Goal: Information Seeking & Learning: Learn about a topic

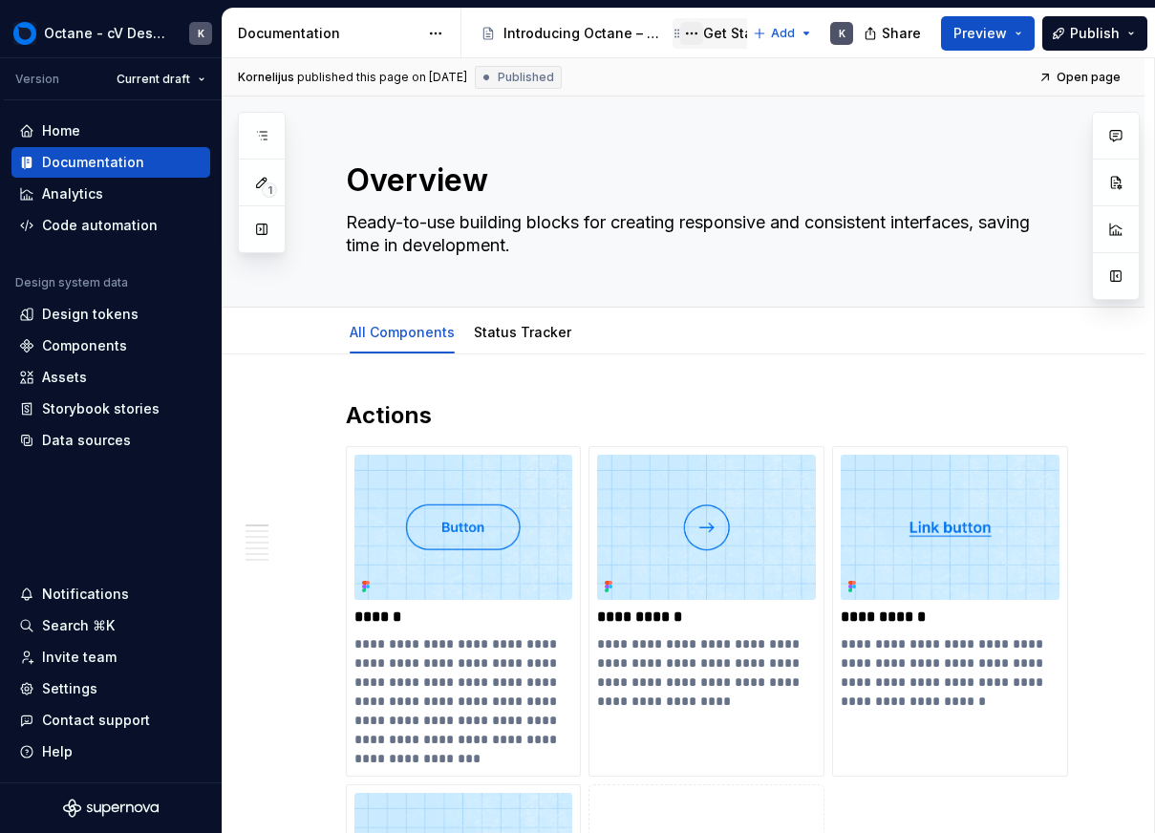
click at [688, 34] on button "Page tree" at bounding box center [691, 33] width 23 height 23
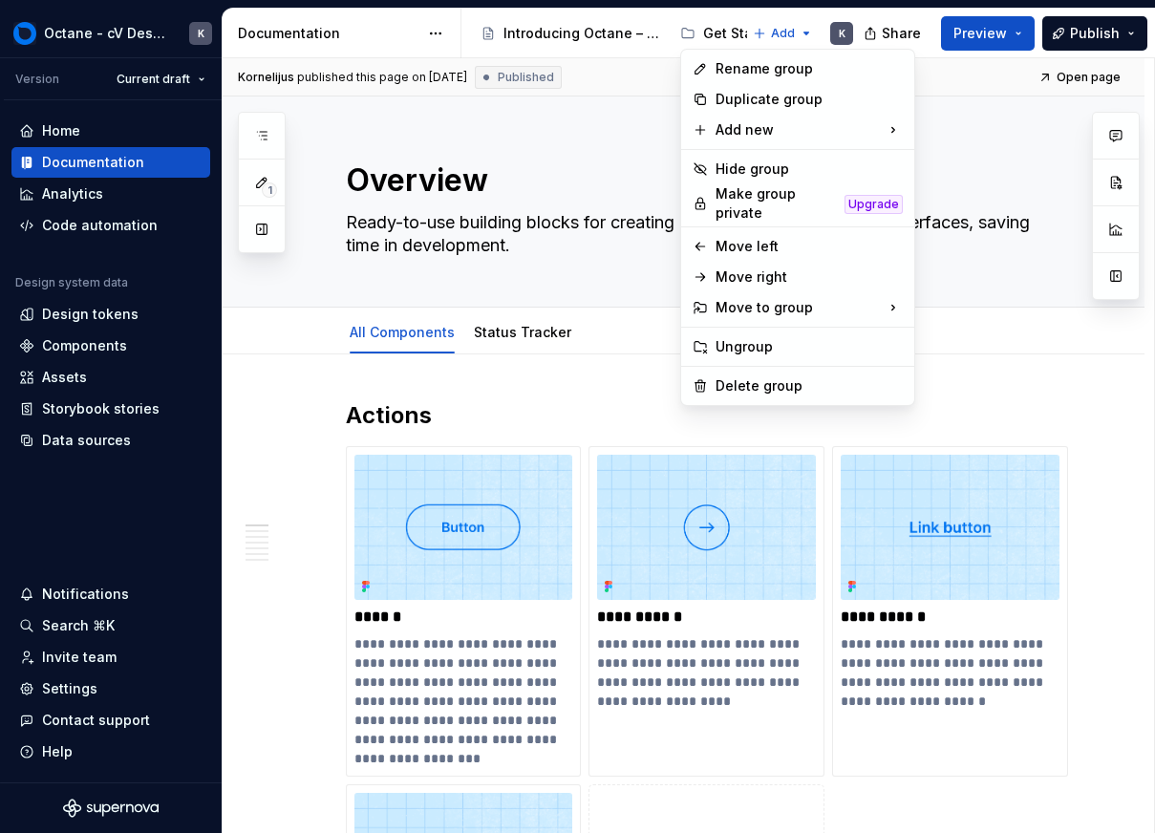
click at [699, 31] on html "Octane - cV Design System K Version Current draft Home Documentation Analytics …" at bounding box center [577, 416] width 1155 height 833
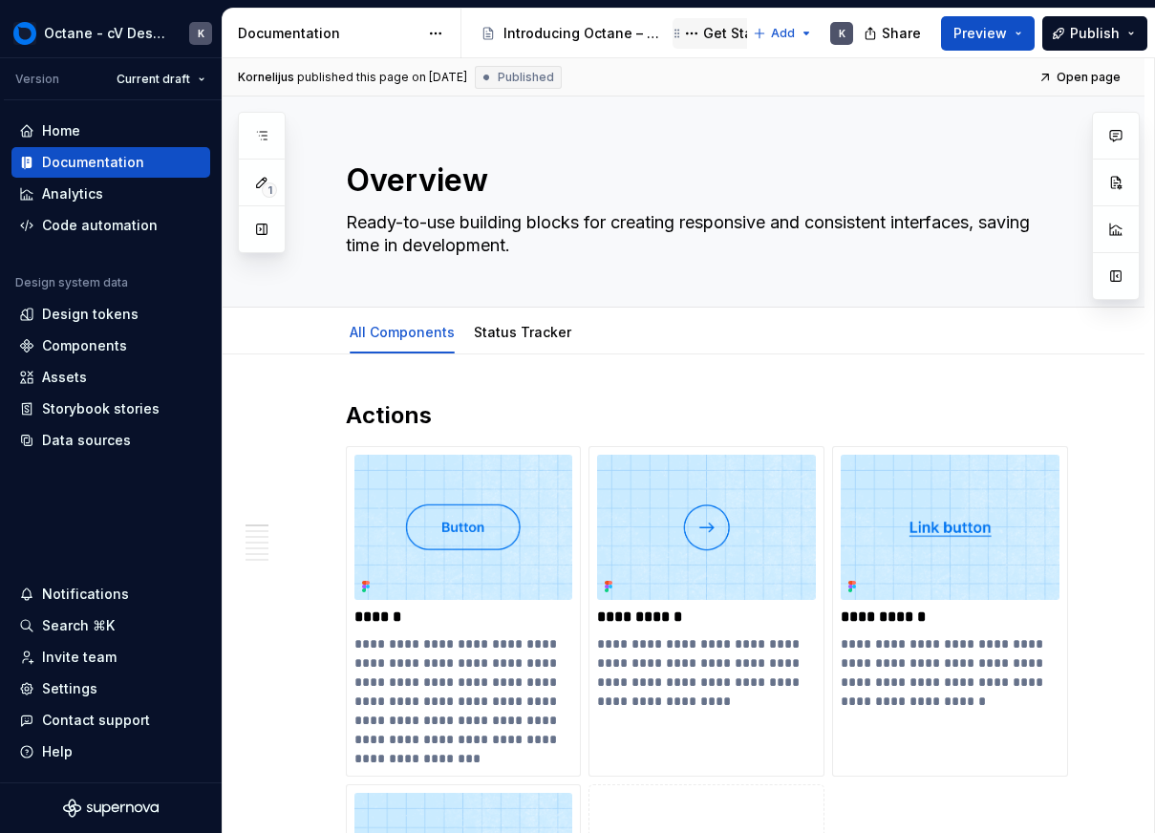
click at [715, 33] on div "Get Started" at bounding box center [741, 33] width 76 height 19
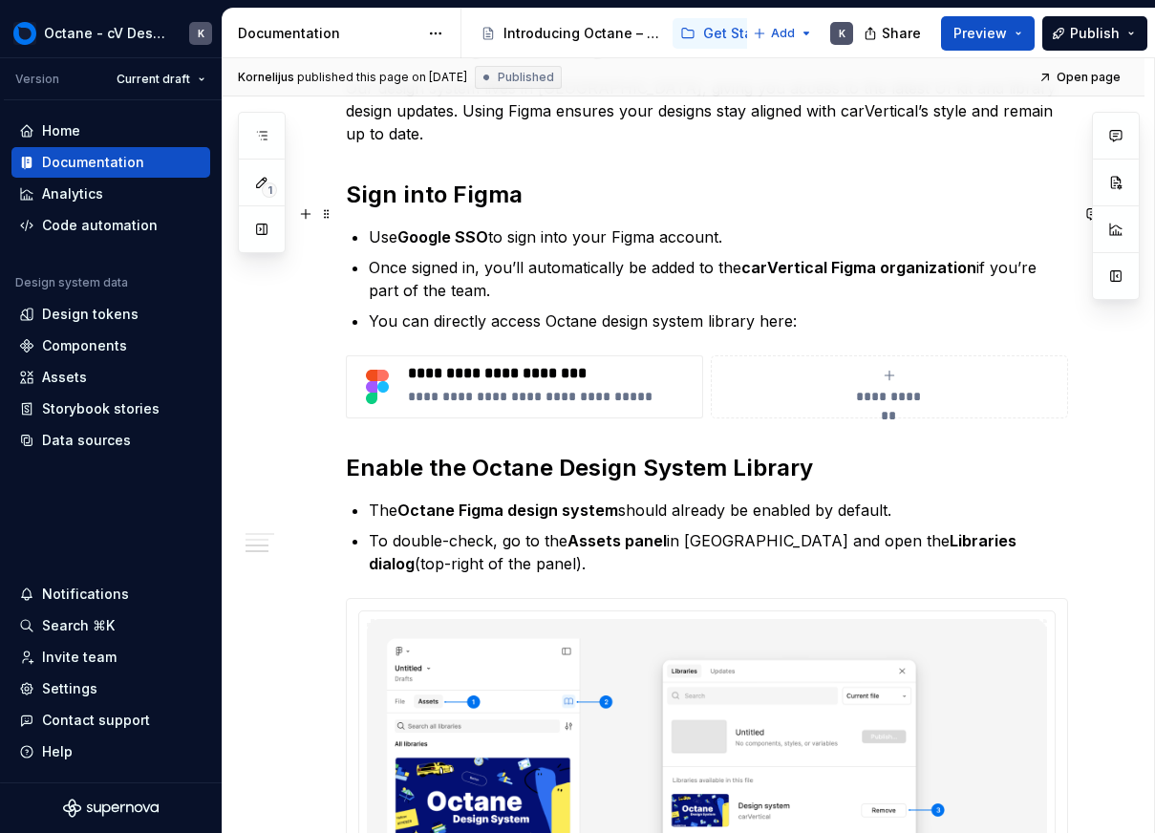
scroll to position [576, 0]
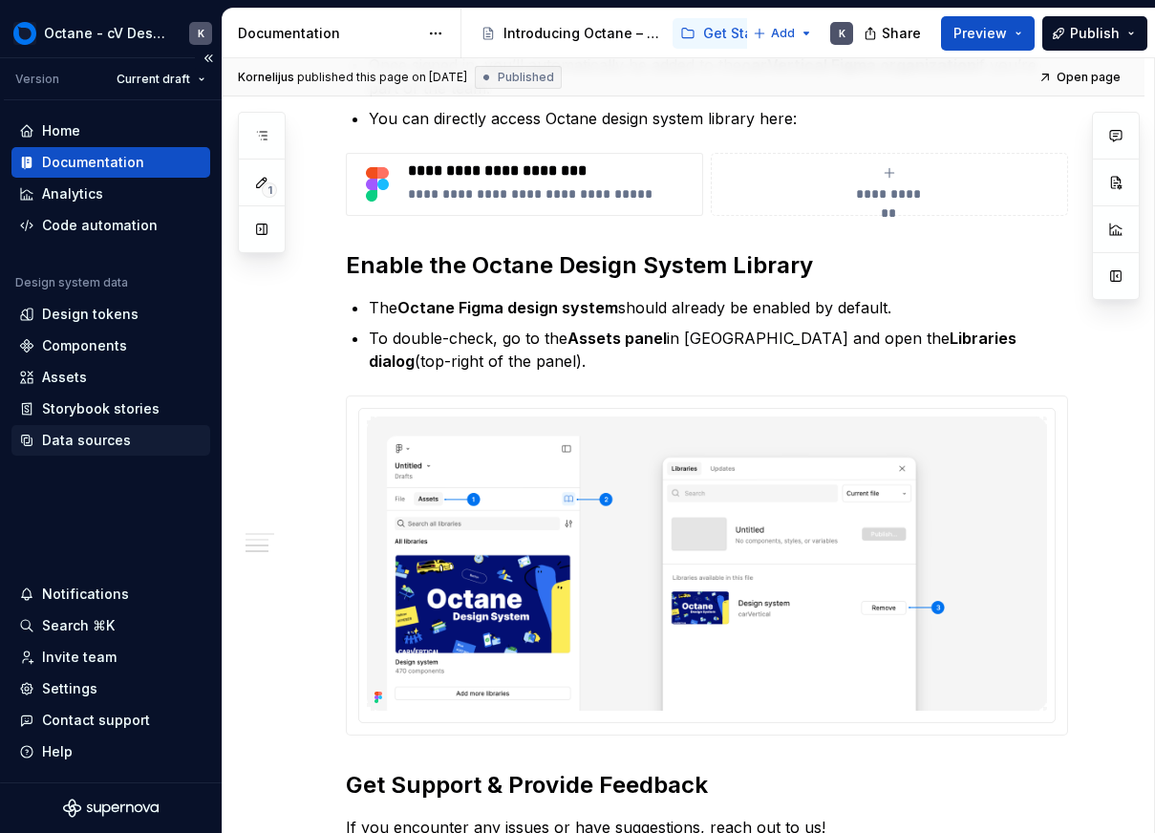
click at [57, 447] on div "Data sources" at bounding box center [86, 440] width 89 height 19
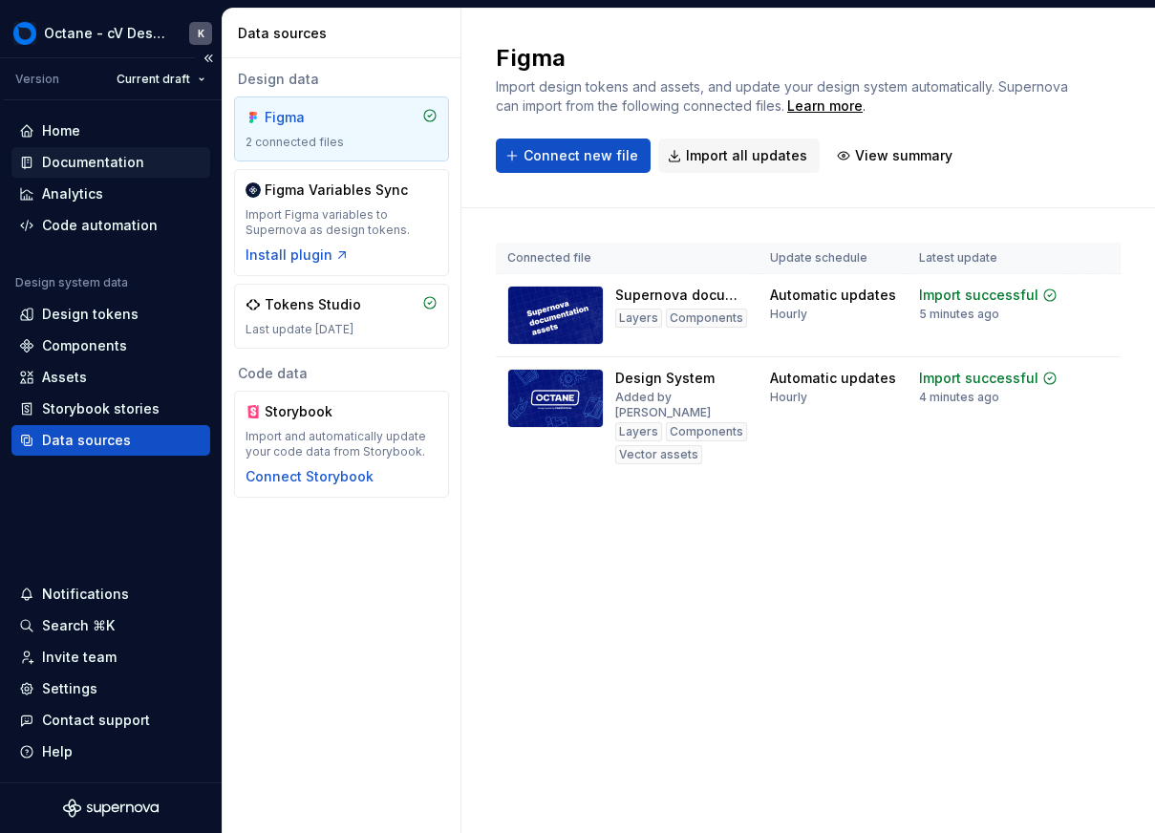
click at [126, 162] on div "Documentation" at bounding box center [93, 162] width 102 height 19
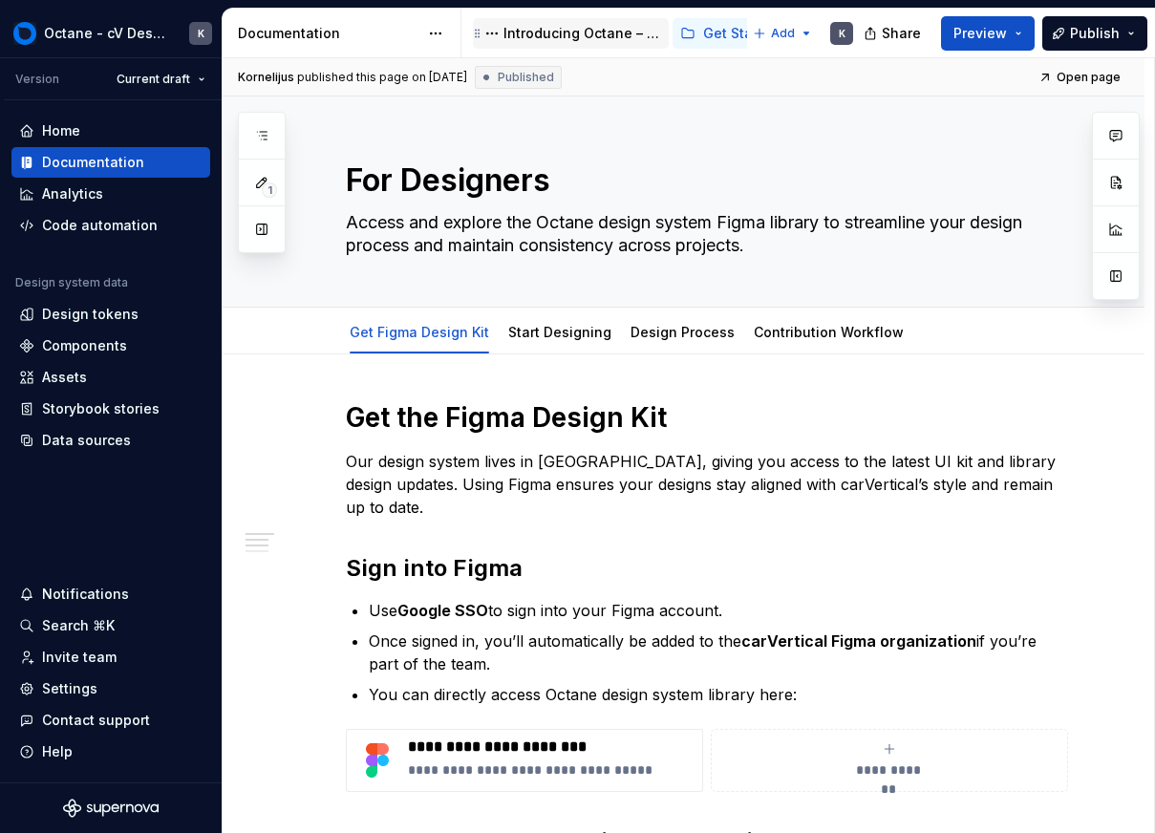
click at [593, 36] on div "Introducing Octane – a single source of truth for brand, design, and content." at bounding box center [583, 33] width 158 height 19
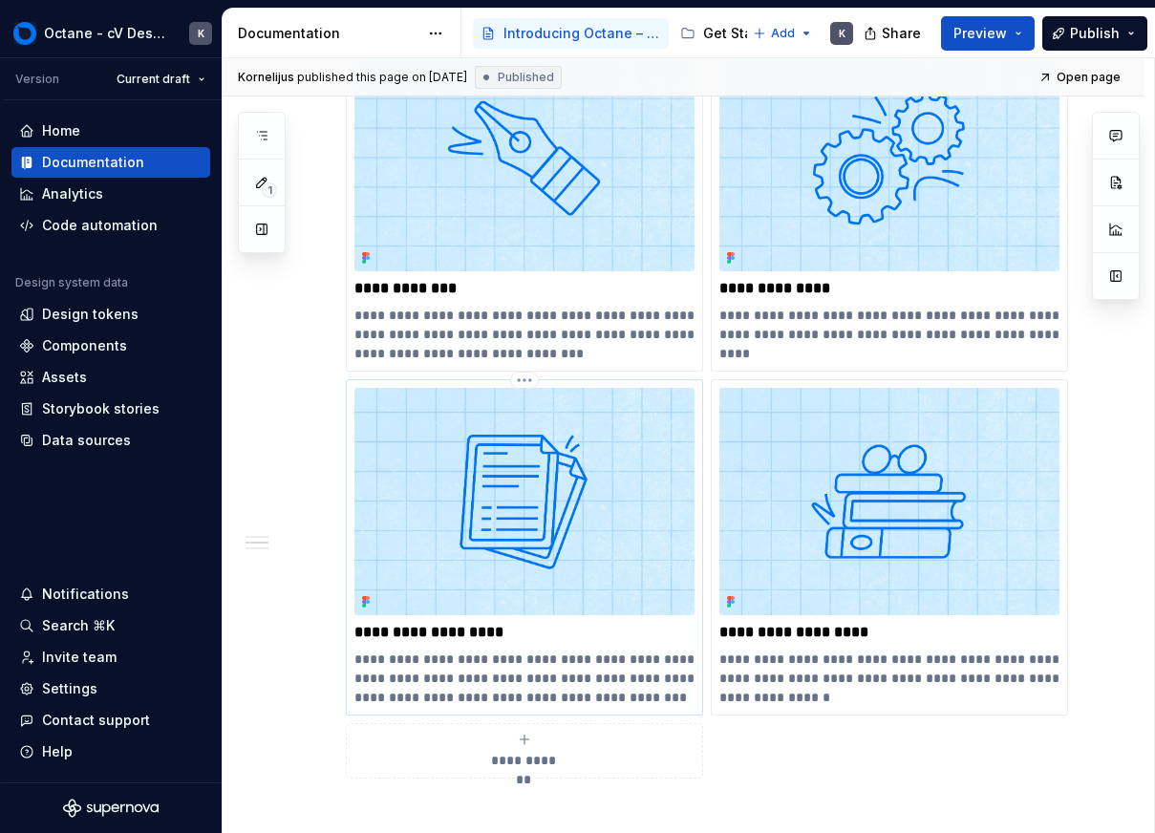
scroll to position [808, 0]
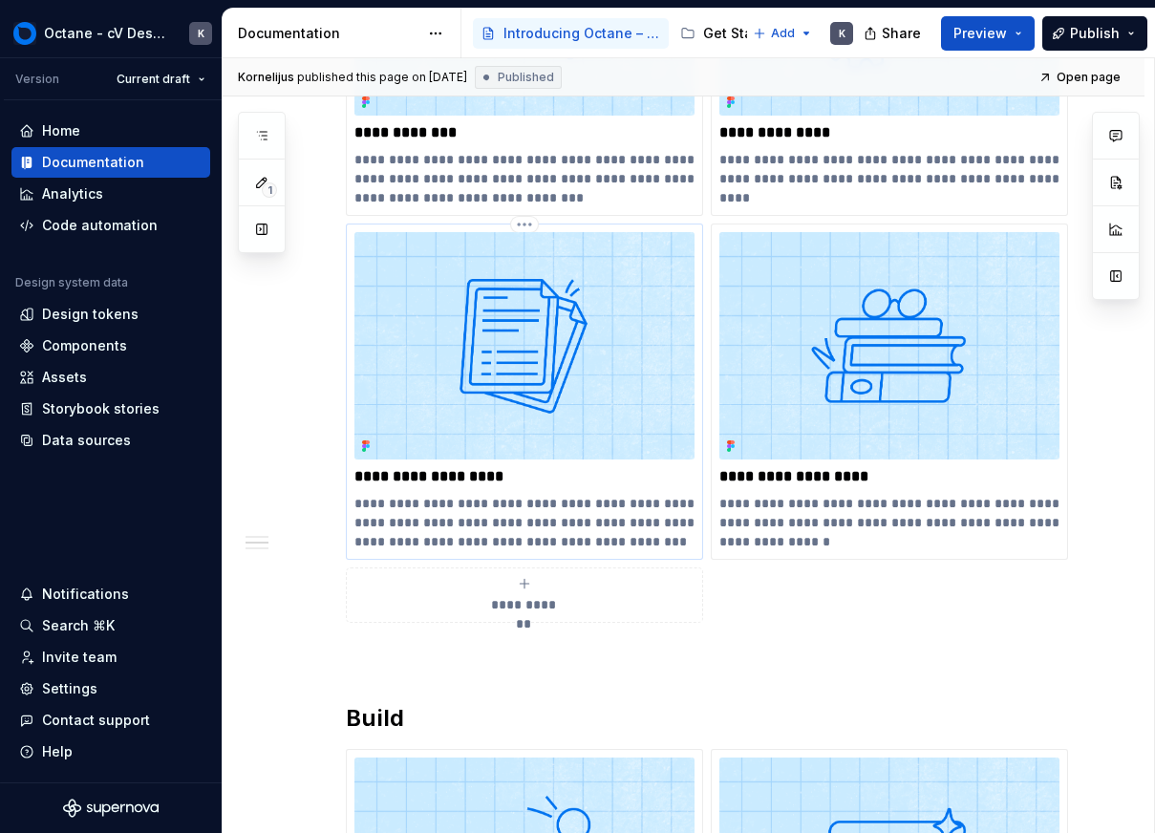
click at [577, 336] on img at bounding box center [525, 345] width 340 height 226
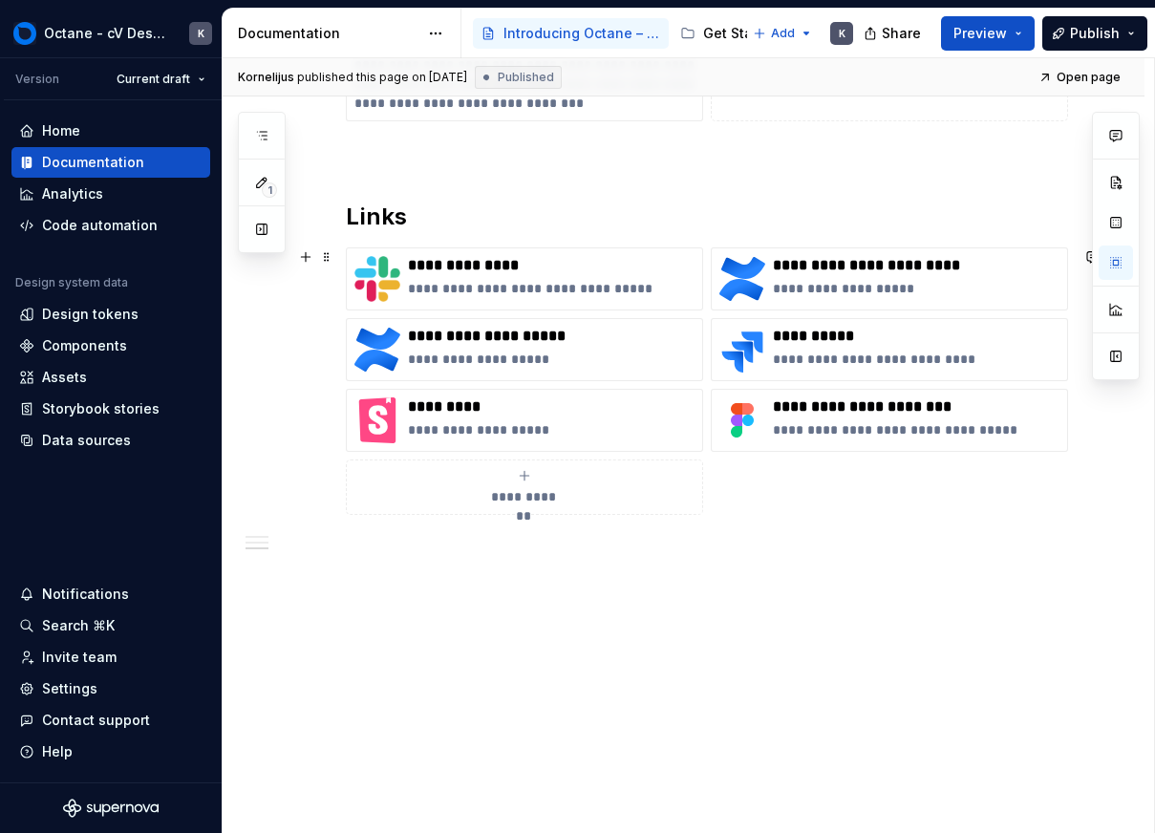
scroll to position [0, 0]
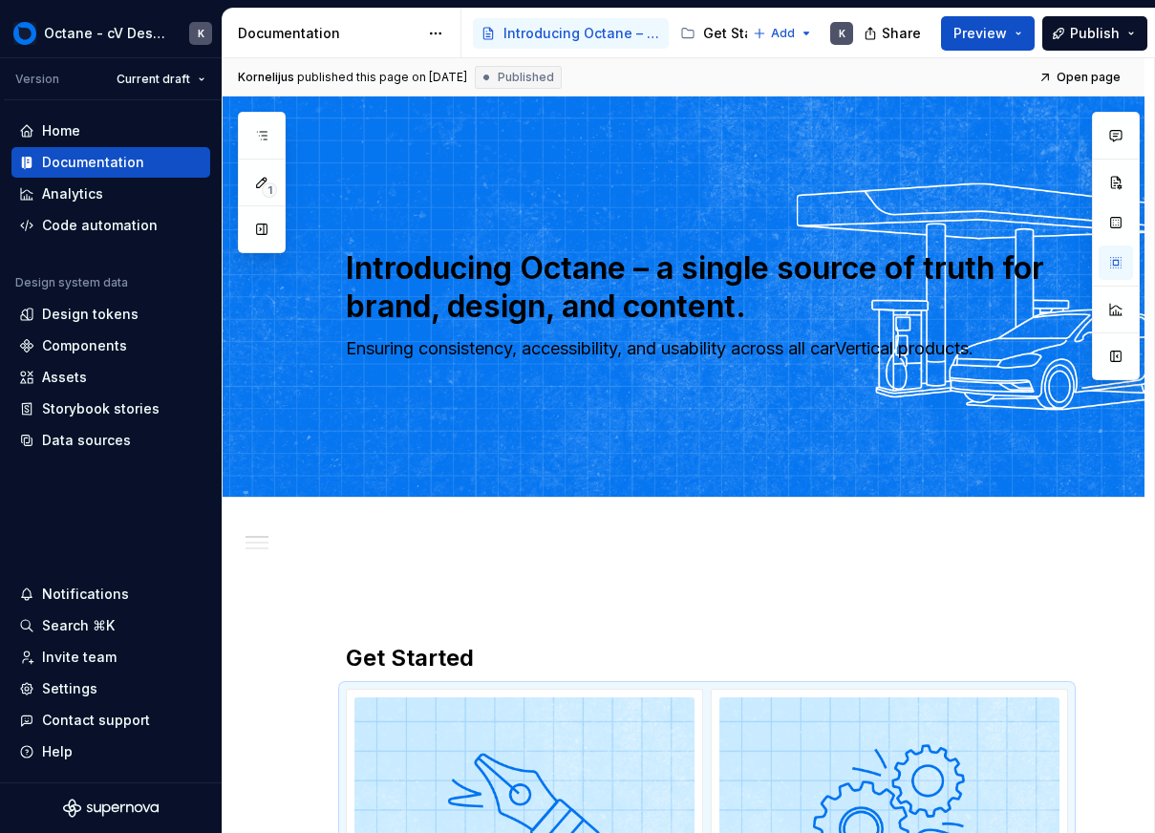
click at [404, 28] on div "Documentation" at bounding box center [328, 33] width 181 height 19
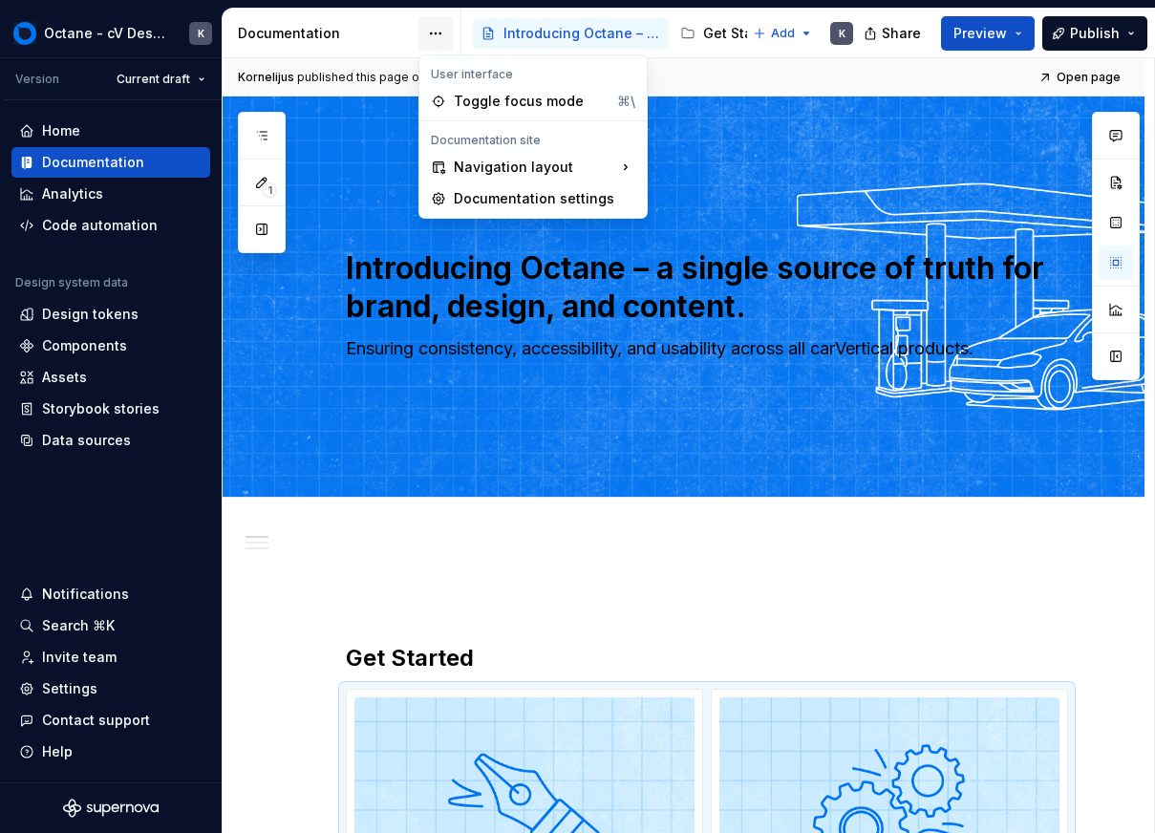
click at [423, 32] on html "Octane - cV Design System K Version Current draft Home Documentation Analytics …" at bounding box center [577, 416] width 1155 height 833
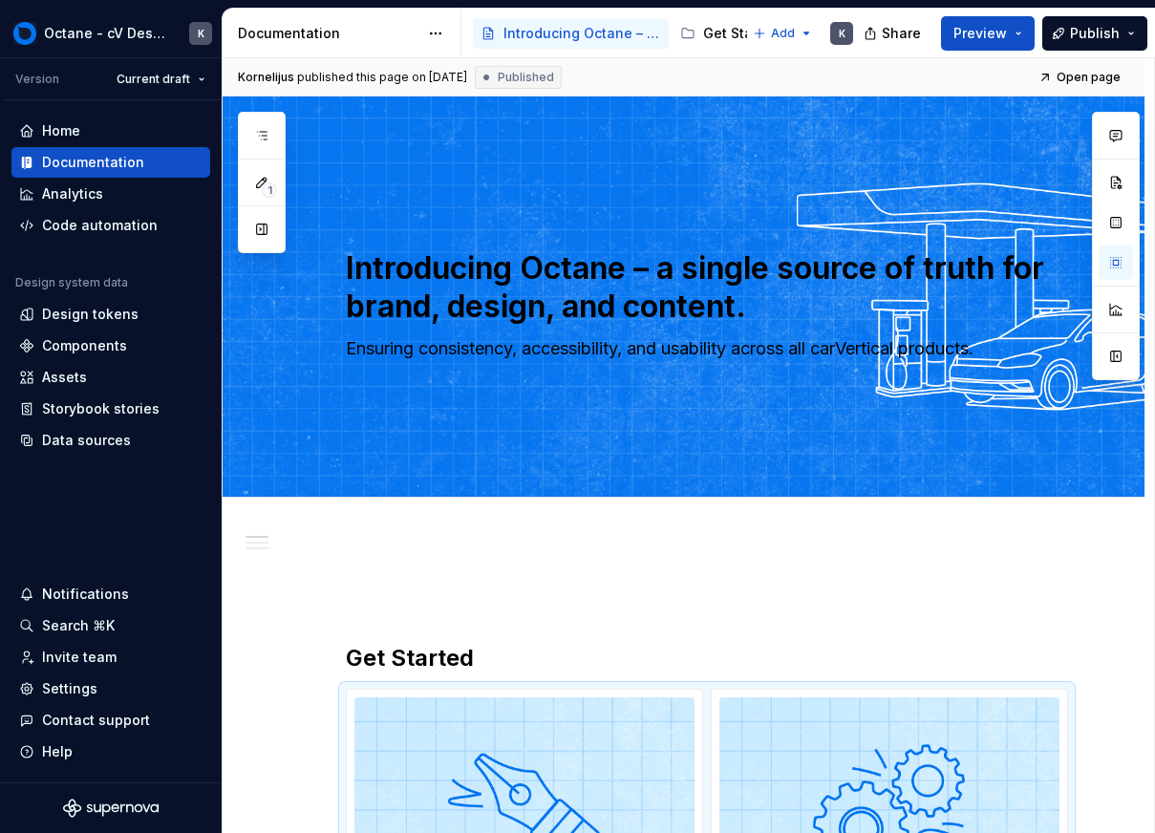
click at [423, 33] on html "Octane - cV Design System K Version Current draft Home Documentation Analytics …" at bounding box center [577, 416] width 1155 height 833
click at [698, 32] on button "Page tree" at bounding box center [691, 33] width 23 height 23
click at [715, 34] on html "Octane - cV Design System K Version Current draft Home Documentation Analytics …" at bounding box center [577, 416] width 1155 height 833
click at [714, 35] on div "Get Started" at bounding box center [741, 33] width 76 height 19
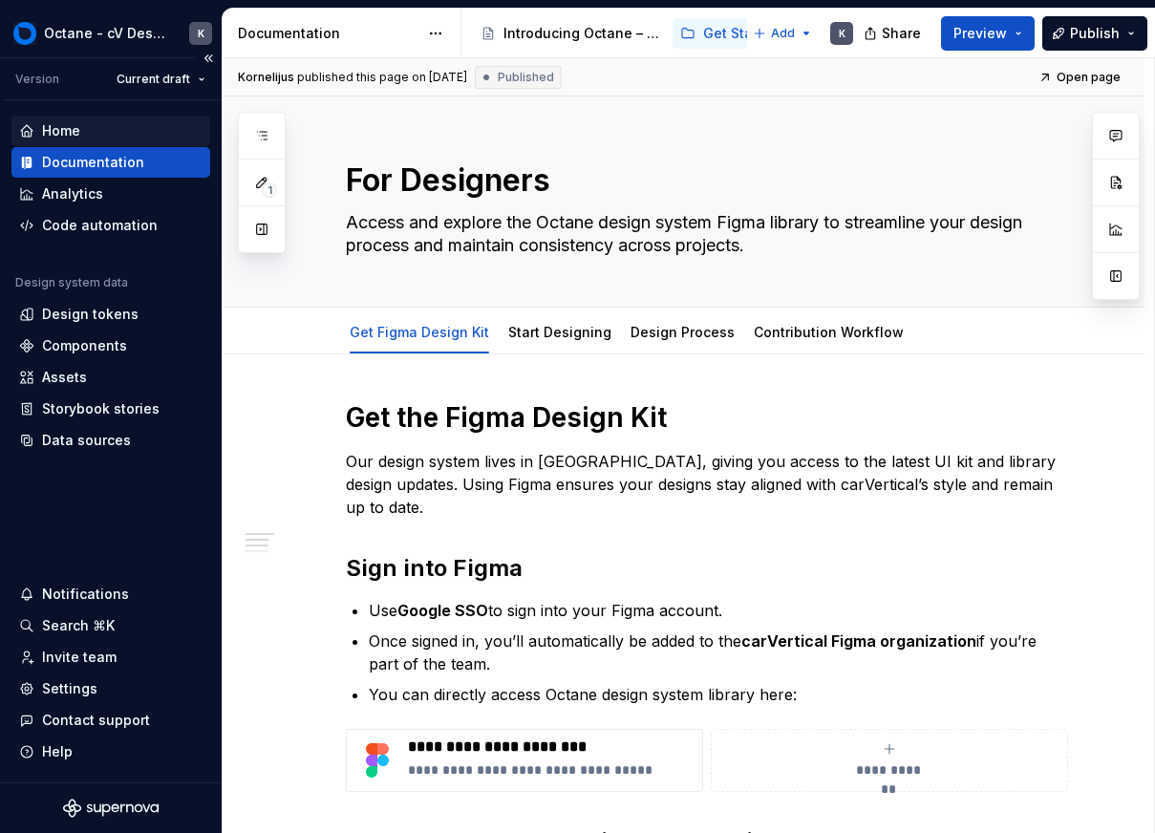
type textarea "*"
click at [40, 125] on div "Home" at bounding box center [110, 130] width 183 height 19
type textarea "*"
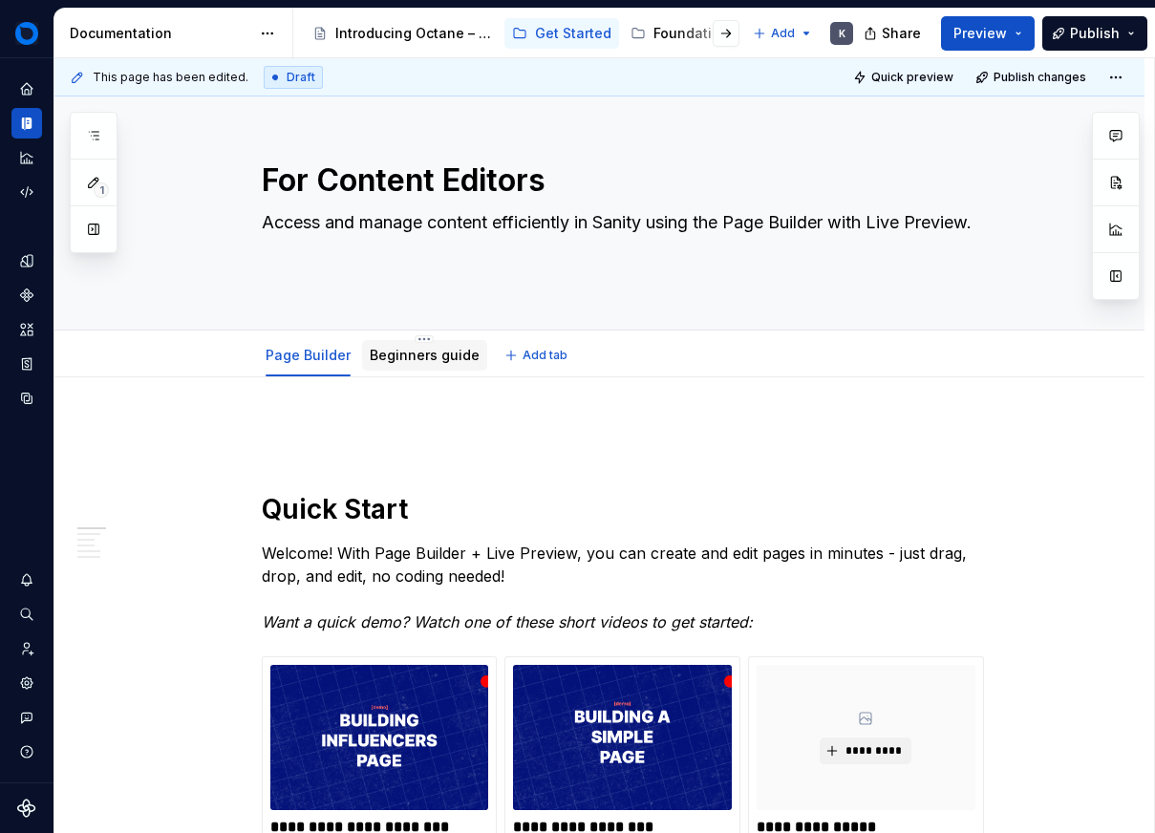
click at [402, 358] on link "Beginners guide" at bounding box center [425, 355] width 110 height 16
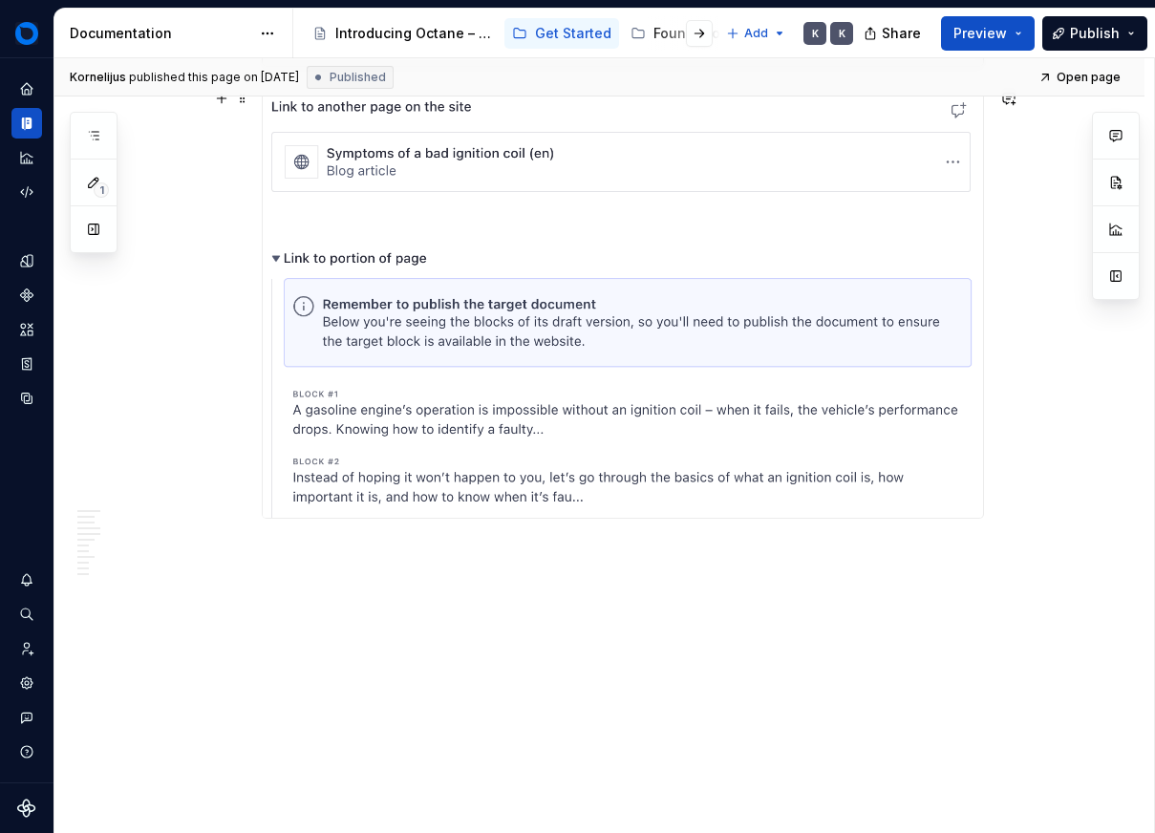
scroll to position [16170, 0]
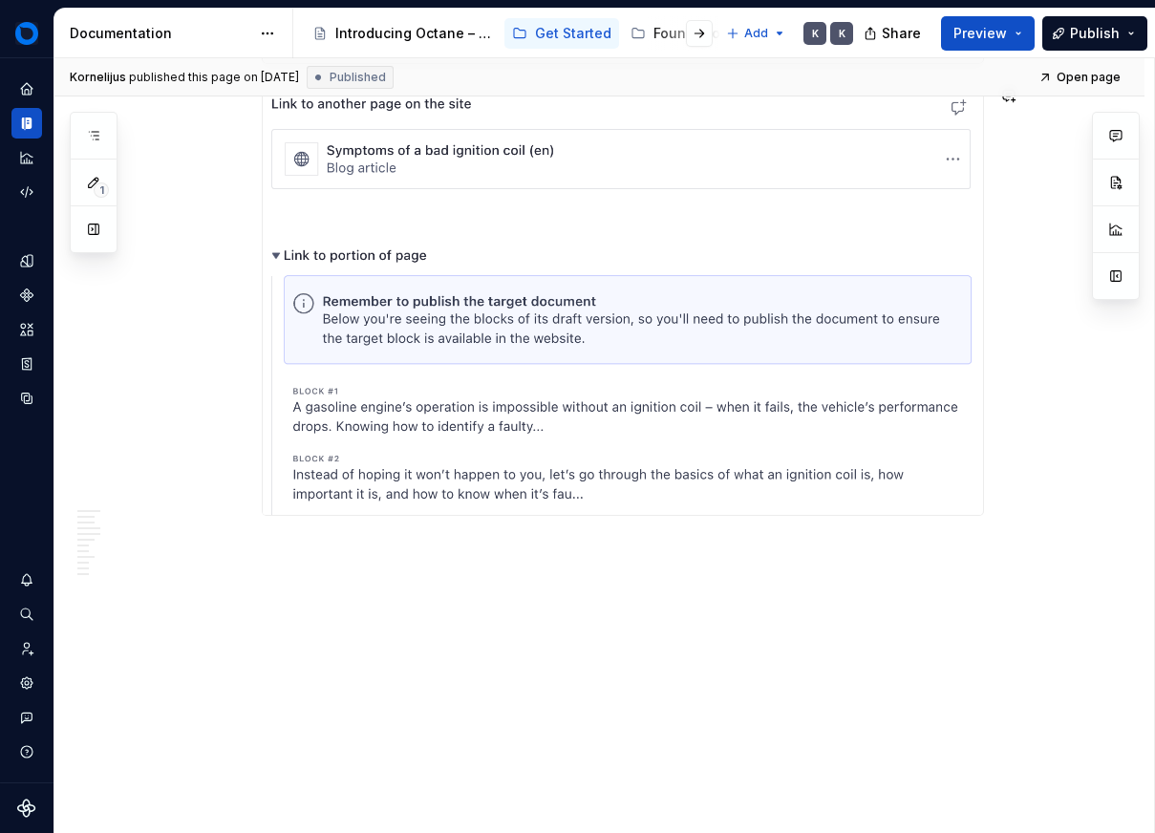
type textarea "*"
